Goal: Task Accomplishment & Management: Use online tool/utility

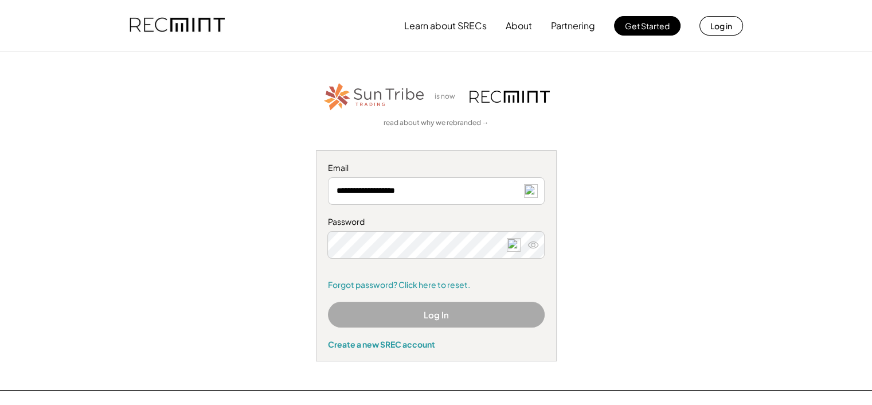
click at [434, 306] on button "Log In" at bounding box center [436, 315] width 217 height 26
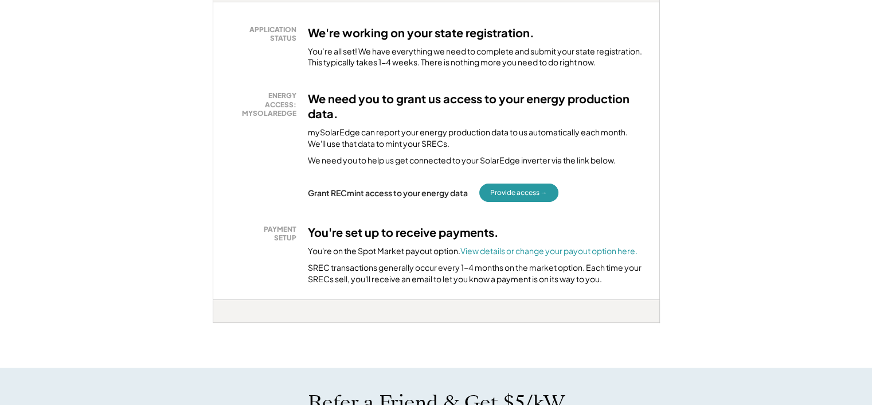
scroll to position [229, 0]
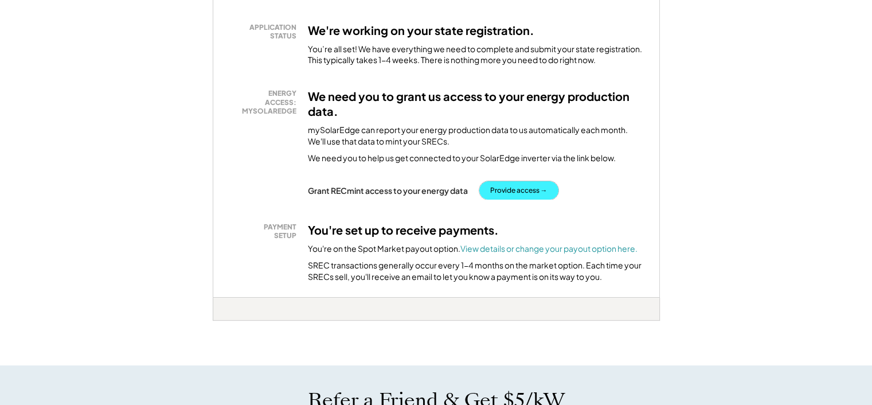
click at [518, 190] on button "Provide access →" at bounding box center [518, 190] width 79 height 18
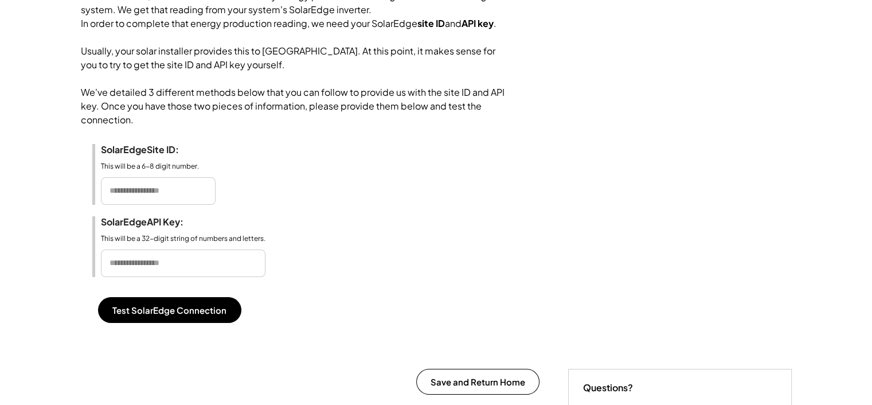
scroll to position [172, 0]
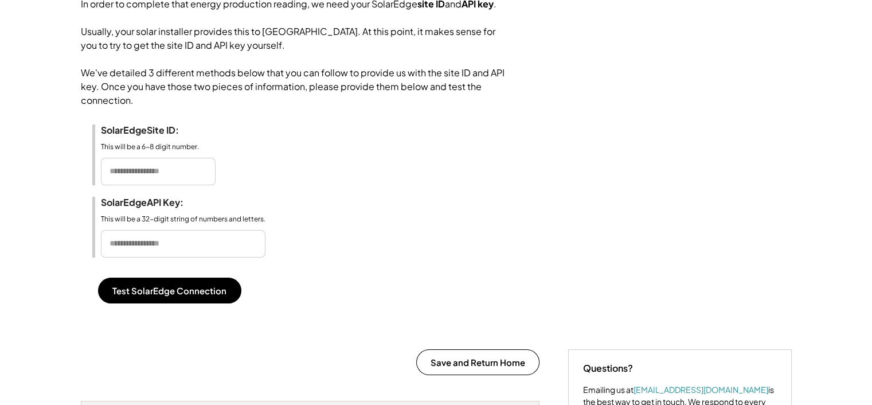
click at [157, 185] on input "input" at bounding box center [158, 172] width 115 height 28
type input "******"
click at [165, 255] on input "input" at bounding box center [183, 244] width 165 height 28
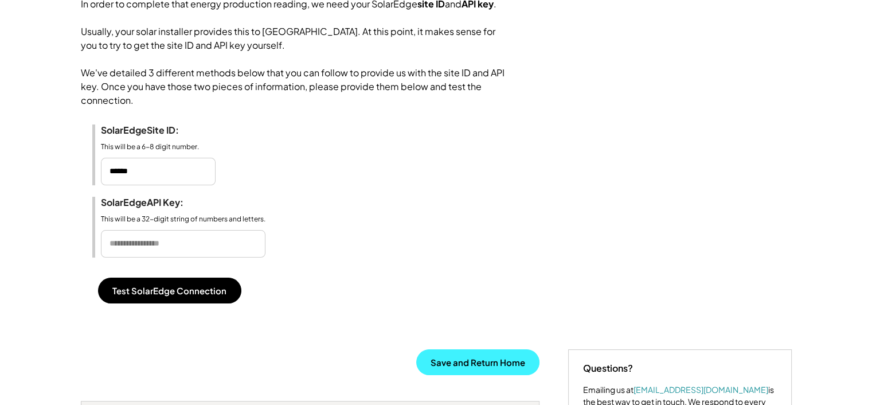
click at [494, 373] on button "Save and Return Home" at bounding box center [477, 362] width 123 height 26
